Goal: Information Seeking & Learning: Check status

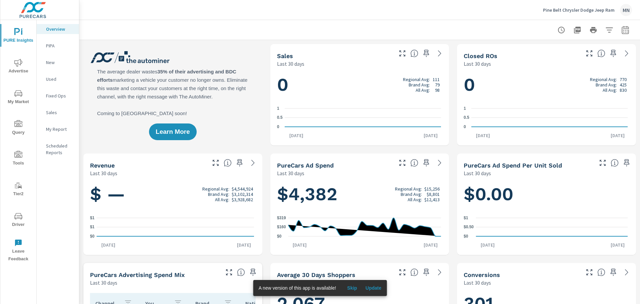
scroll to position [0, 0]
click at [14, 67] on span "Advertise" at bounding box center [18, 67] width 32 height 16
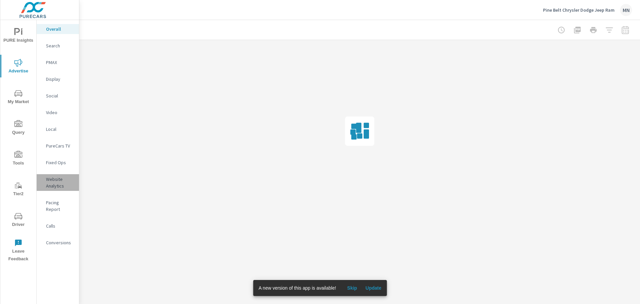
click at [56, 181] on p "Website Analytics" at bounding box center [60, 182] width 28 height 13
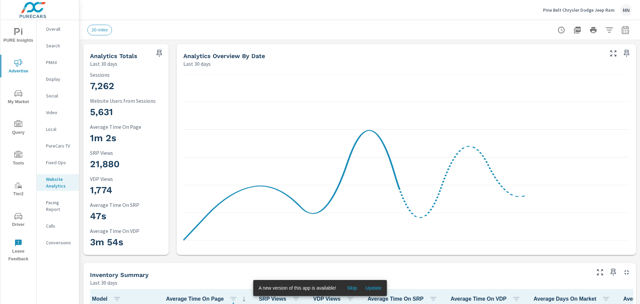
click at [609, 55] on icon "button" at bounding box center [613, 53] width 8 height 8
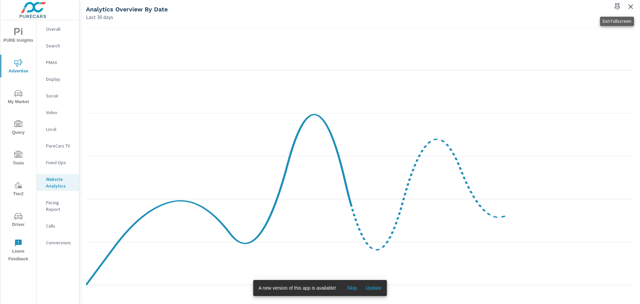
click at [630, 8] on icon "button" at bounding box center [631, 7] width 8 height 8
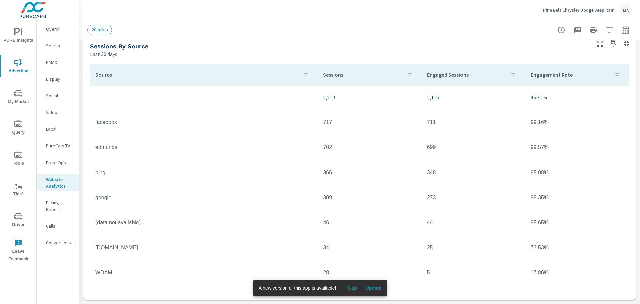
scroll to position [28, 0]
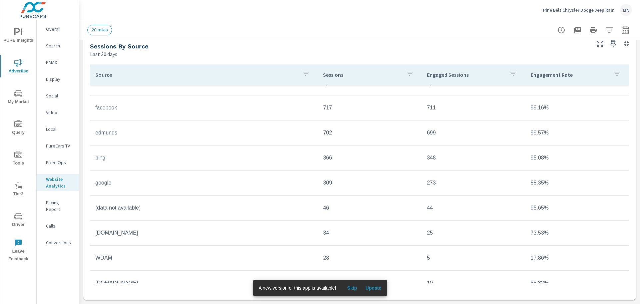
scroll to position [28, 0]
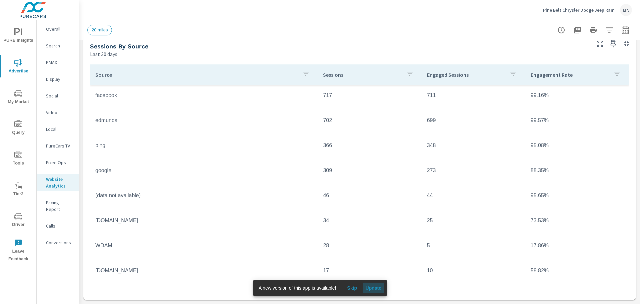
click at [374, 290] on span "Update" at bounding box center [373, 288] width 16 height 6
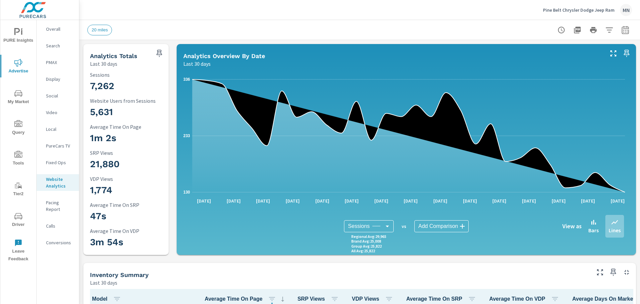
scroll to position [0, 0]
click at [609, 55] on icon "button" at bounding box center [613, 53] width 8 height 8
